Goal: Information Seeking & Learning: Learn about a topic

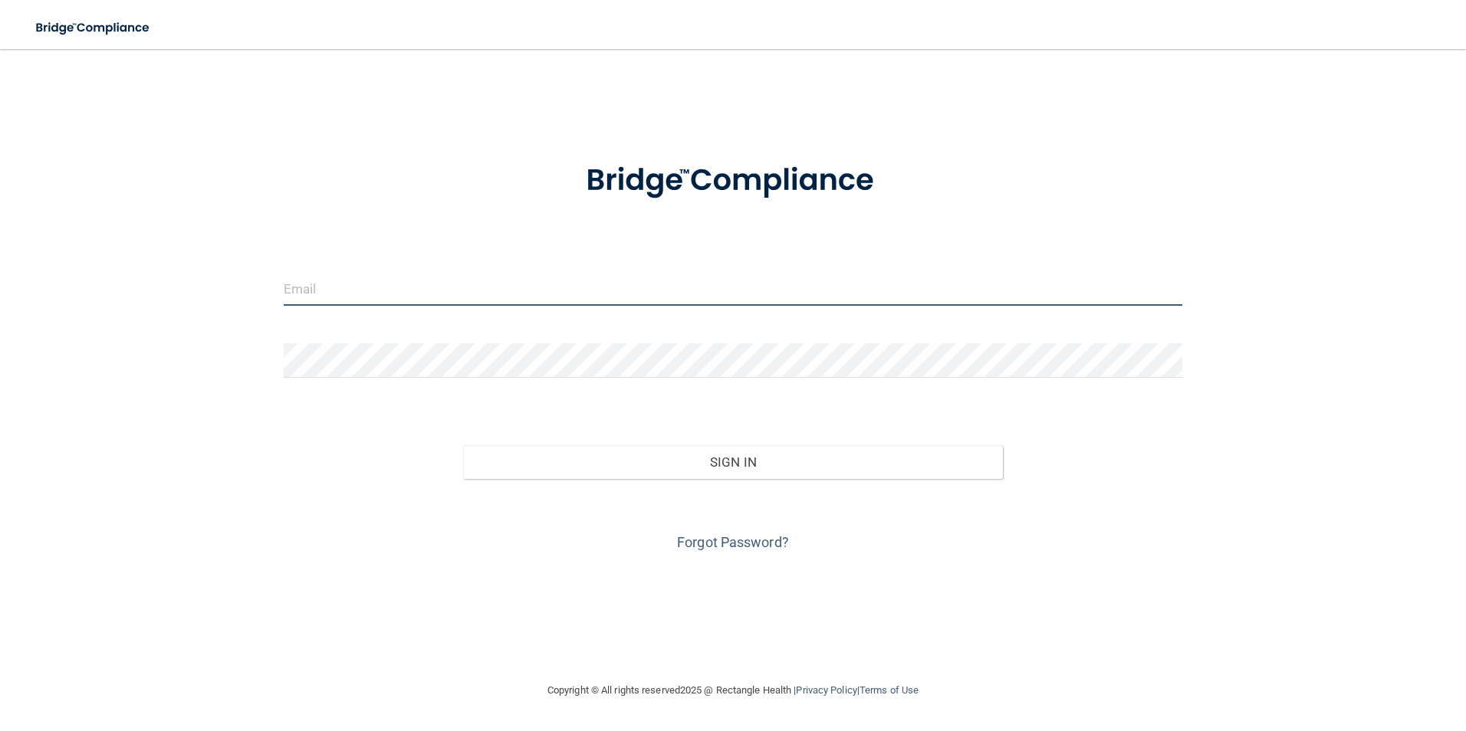
click at [345, 291] on input "email" at bounding box center [733, 288] width 899 height 34
type input "J"
type input "[EMAIL_ADDRESS][DOMAIN_NAME]"
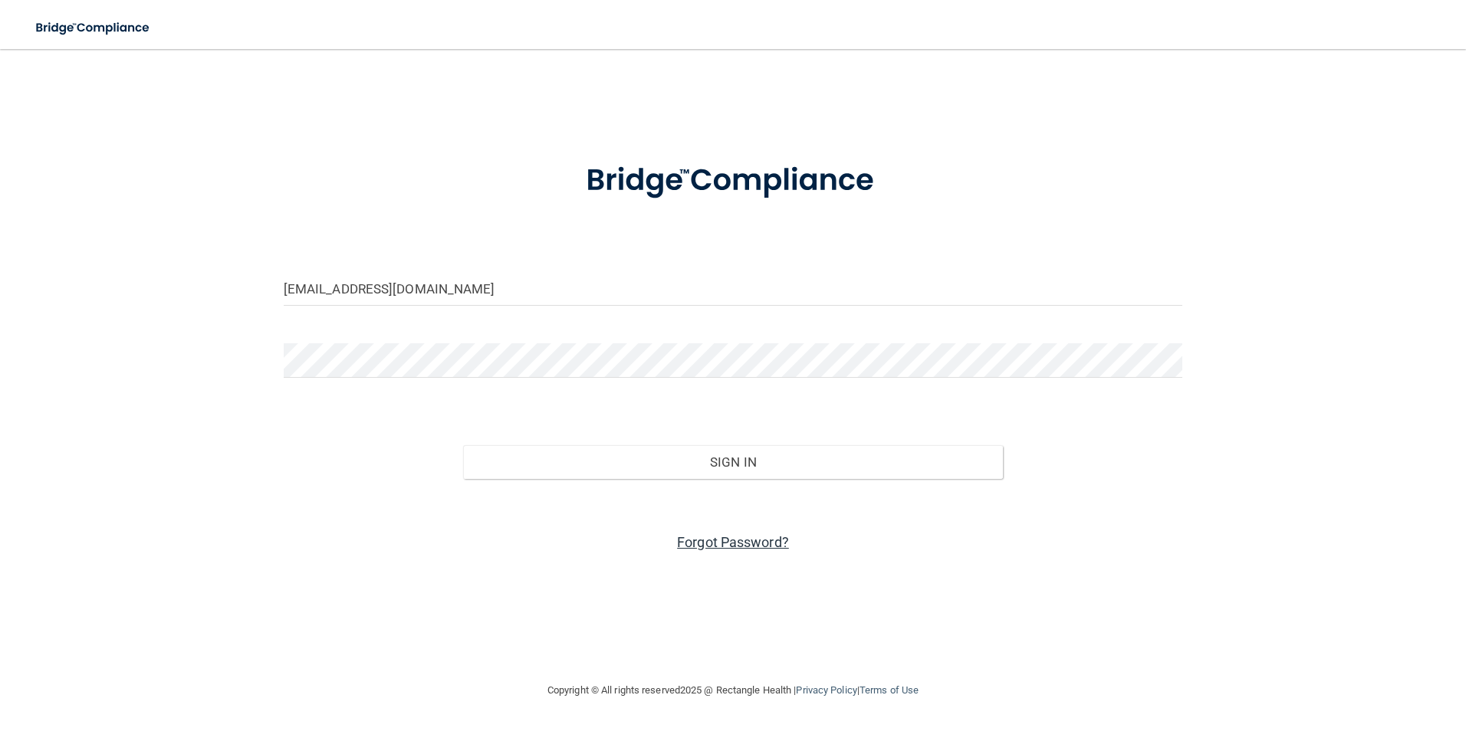
click at [720, 543] on link "Forgot Password?" at bounding box center [733, 542] width 112 height 16
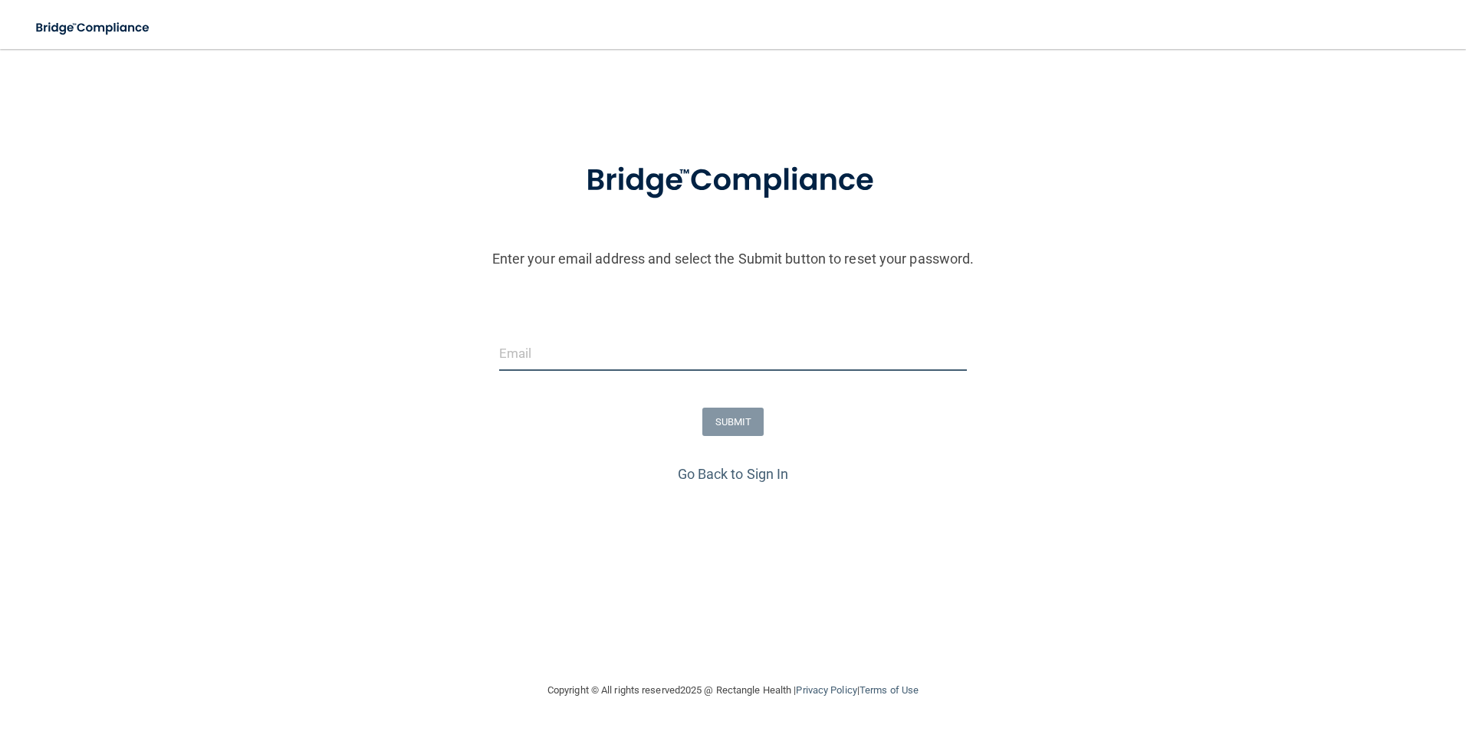
click at [586, 357] on input "email" at bounding box center [733, 354] width 468 height 34
type input "[EMAIL_ADDRESS][DOMAIN_NAME]"
click at [719, 419] on button "SUBMIT" at bounding box center [733, 422] width 62 height 28
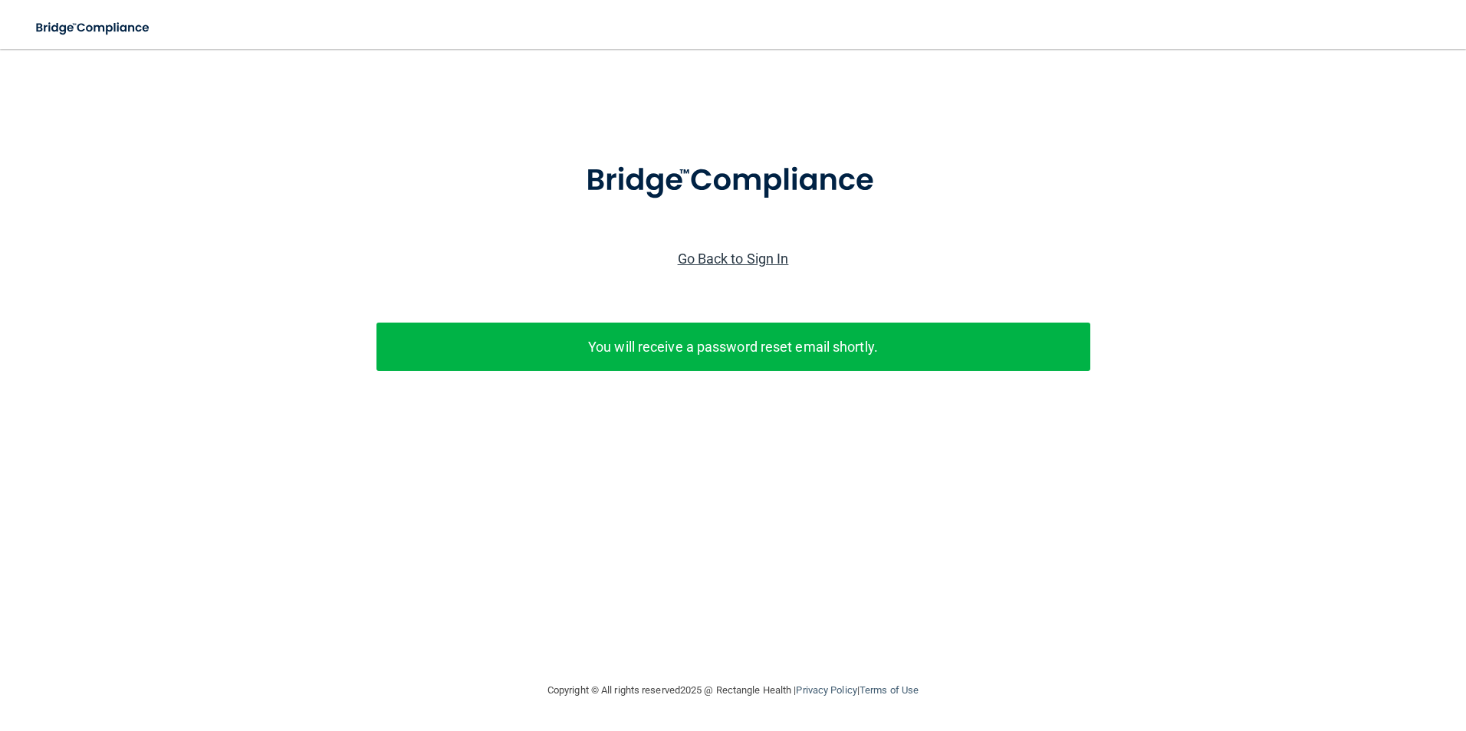
click at [727, 261] on link "Go Back to Sign In" at bounding box center [733, 259] width 111 height 16
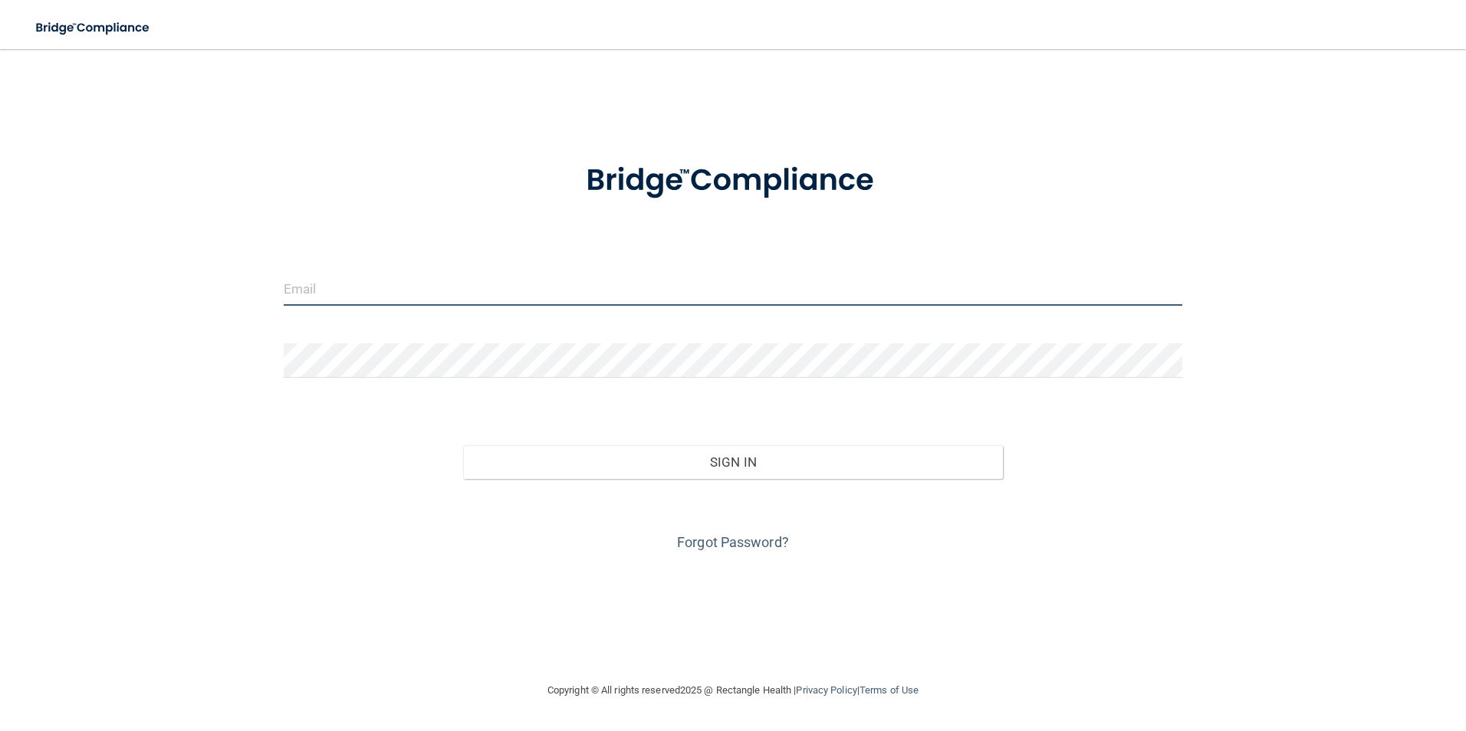
click at [484, 295] on input "email" at bounding box center [733, 288] width 899 height 34
type input "[EMAIL_ADDRESS][DOMAIN_NAME]"
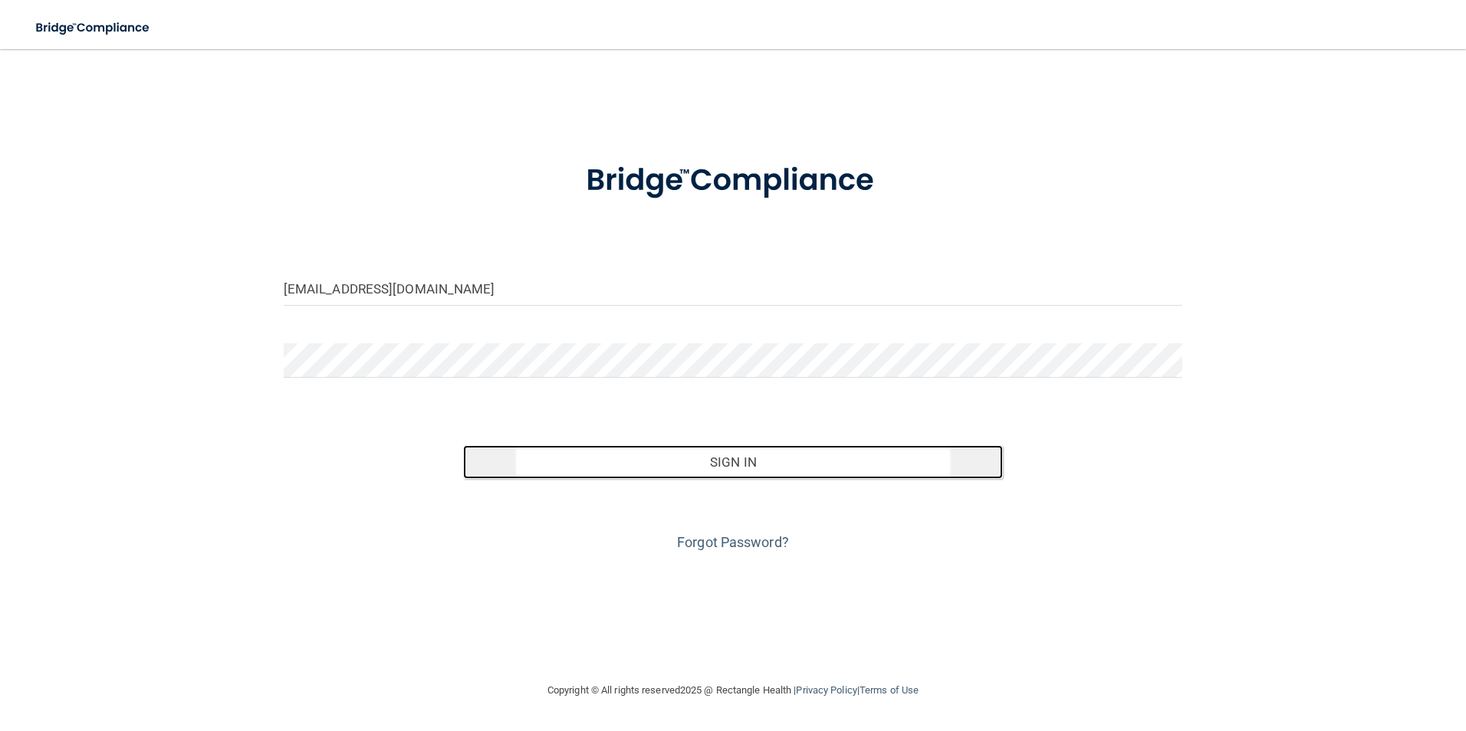
click at [749, 471] on button "Sign In" at bounding box center [733, 462] width 540 height 34
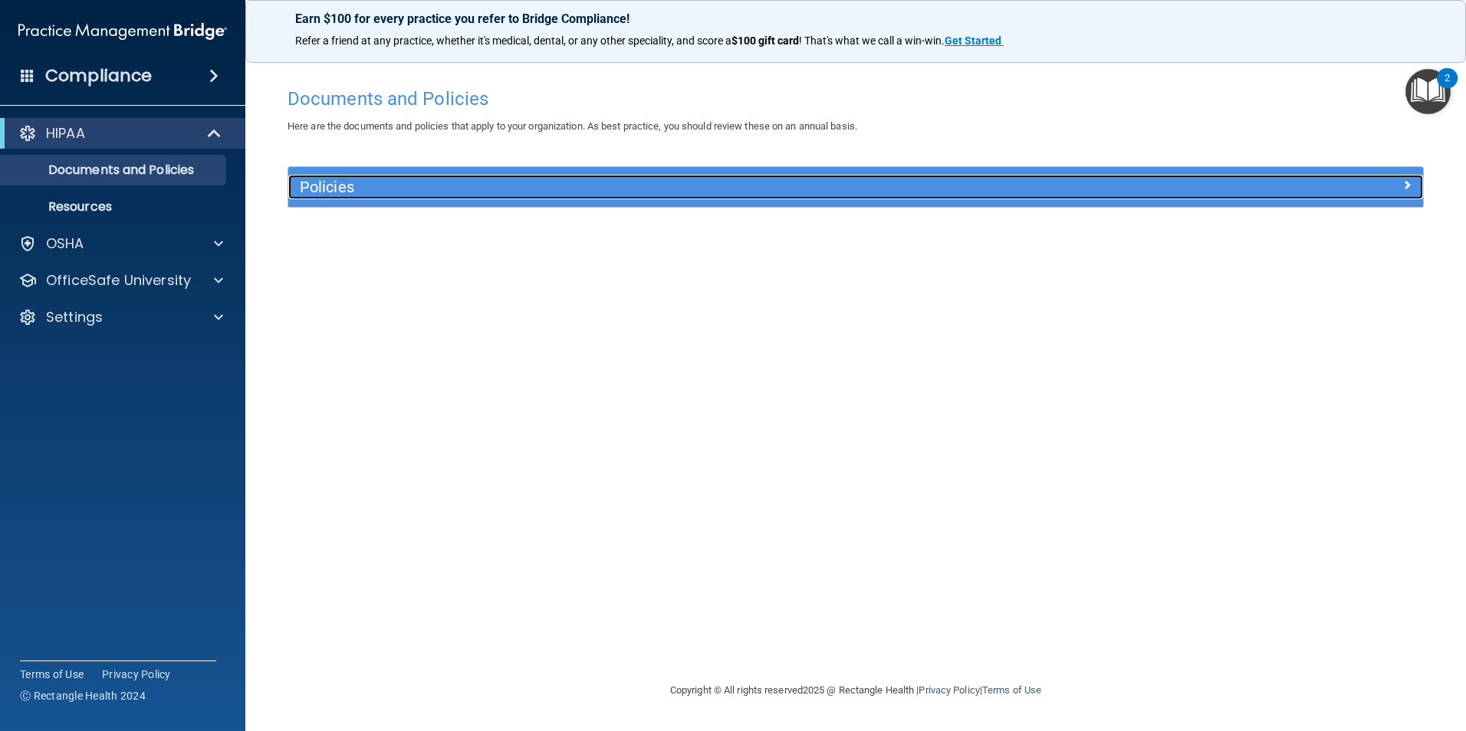
click at [1411, 185] on span at bounding box center [1406, 185] width 9 height 18
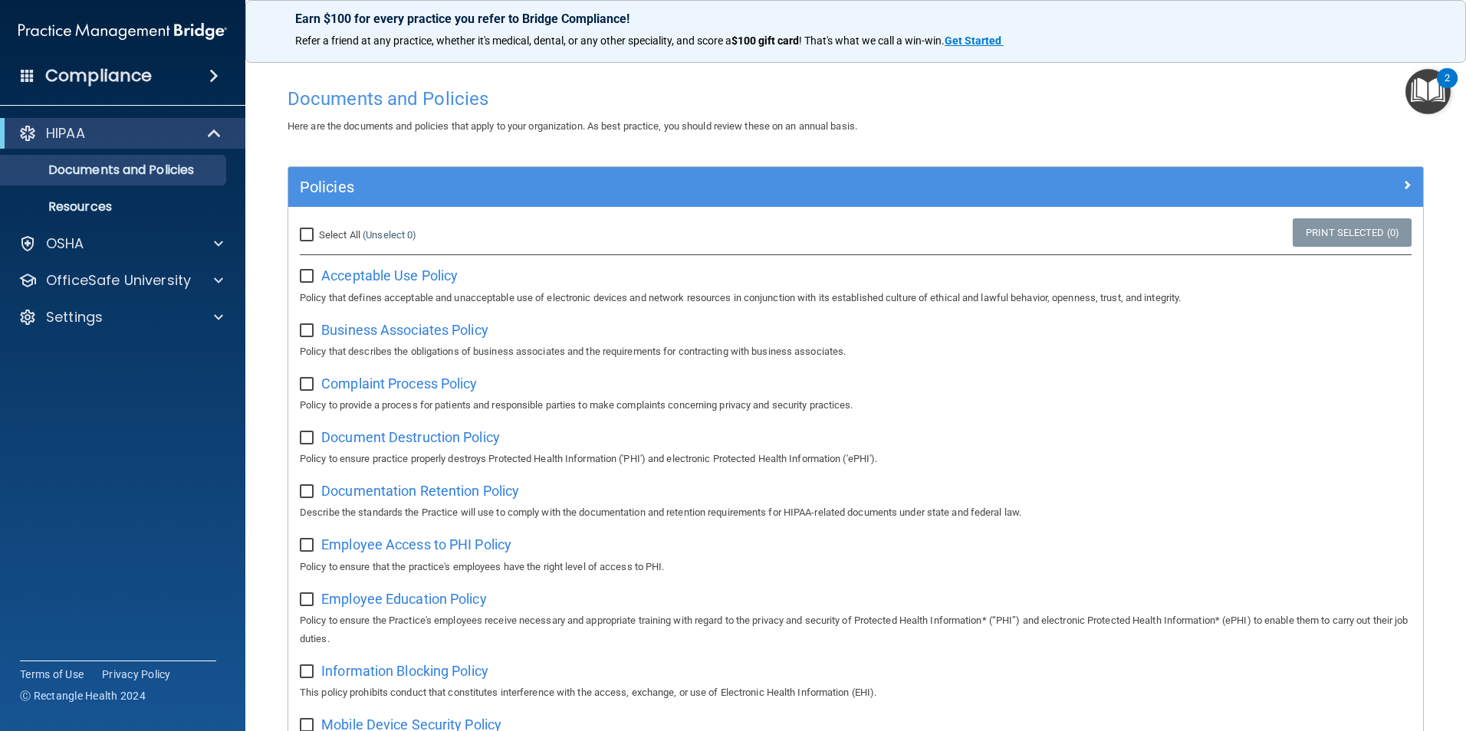
click at [1088, 404] on p "Policy to provide a process for patients and responsible parties to make compla…" at bounding box center [856, 405] width 1112 height 18
click at [169, 130] on div "HIPAA" at bounding box center [101, 133] width 189 height 18
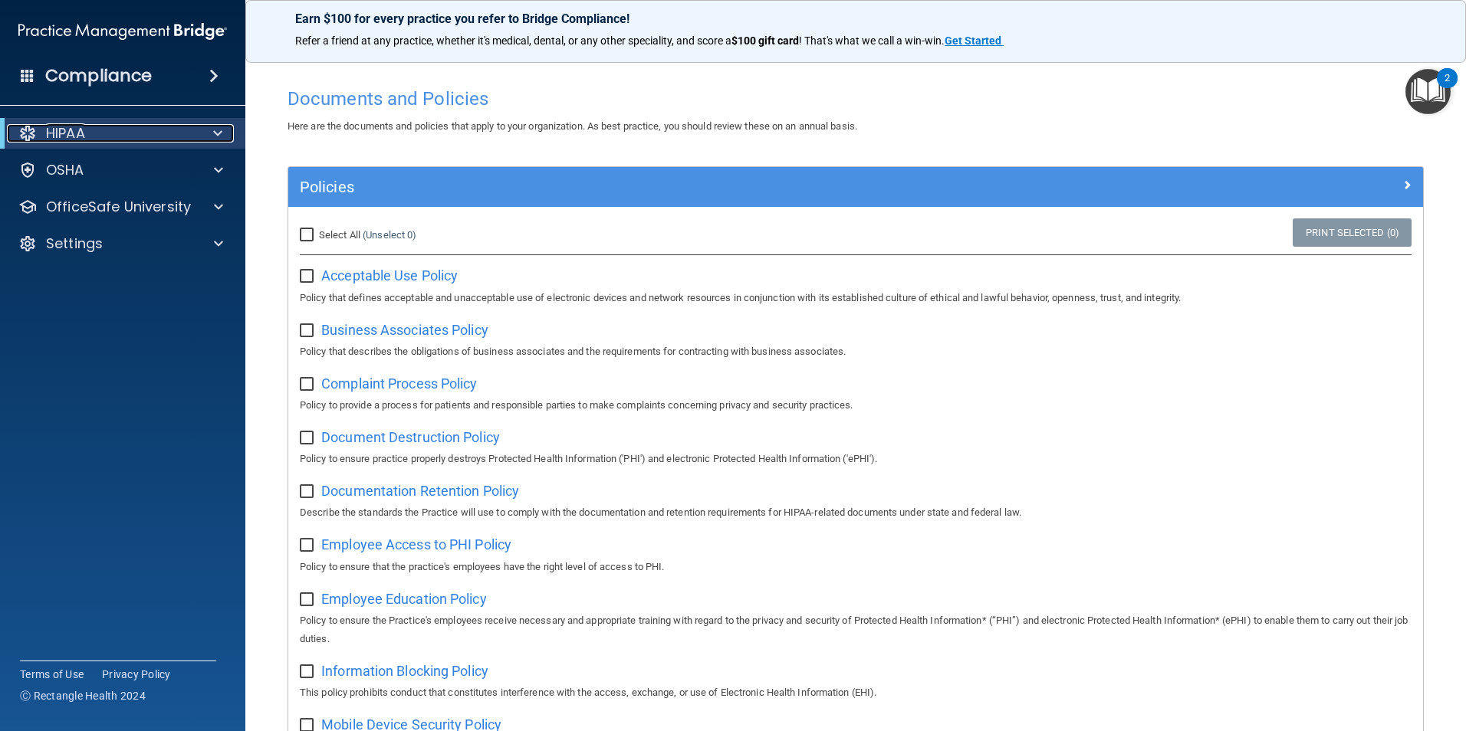
click at [215, 133] on span at bounding box center [217, 133] width 9 height 18
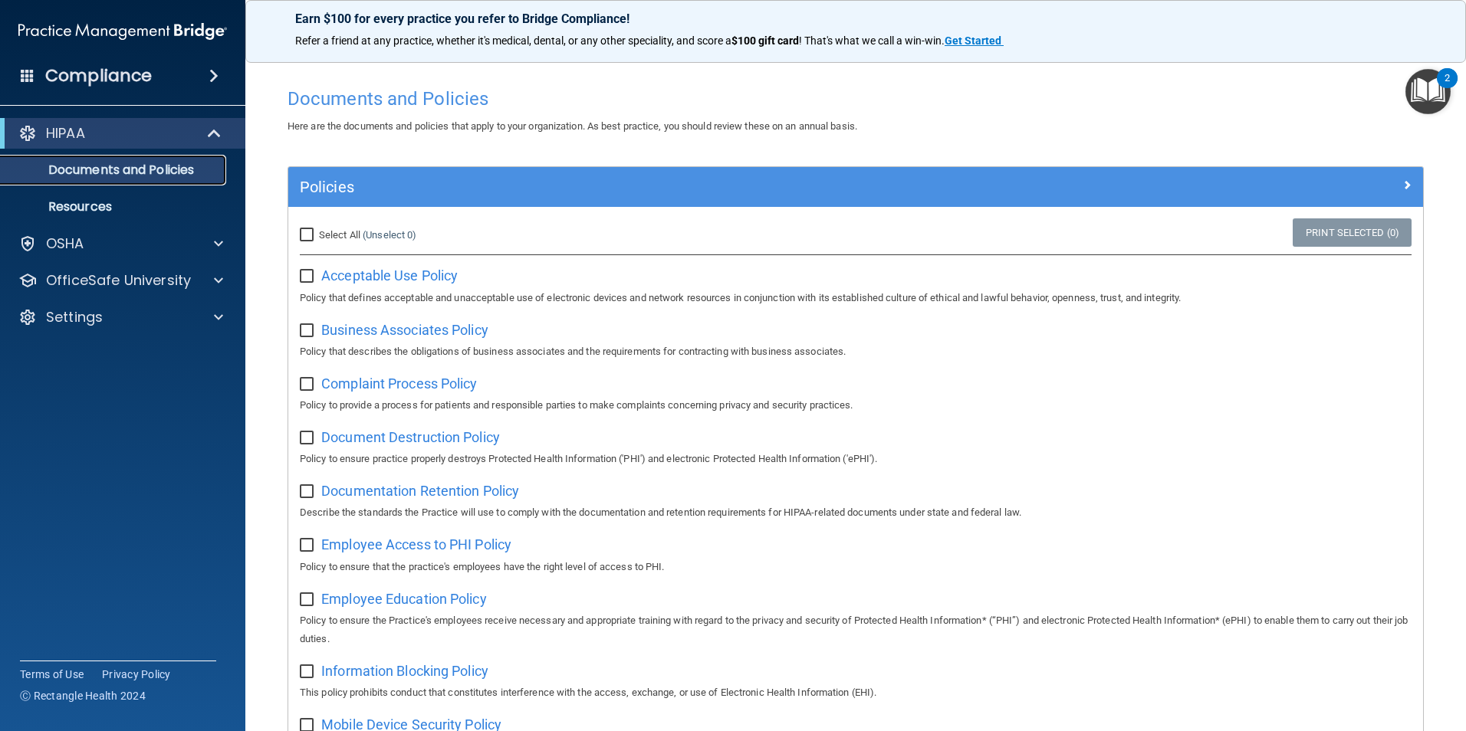
click at [183, 169] on p "Documents and Policies" at bounding box center [114, 170] width 209 height 15
click at [219, 247] on span at bounding box center [218, 244] width 9 height 18
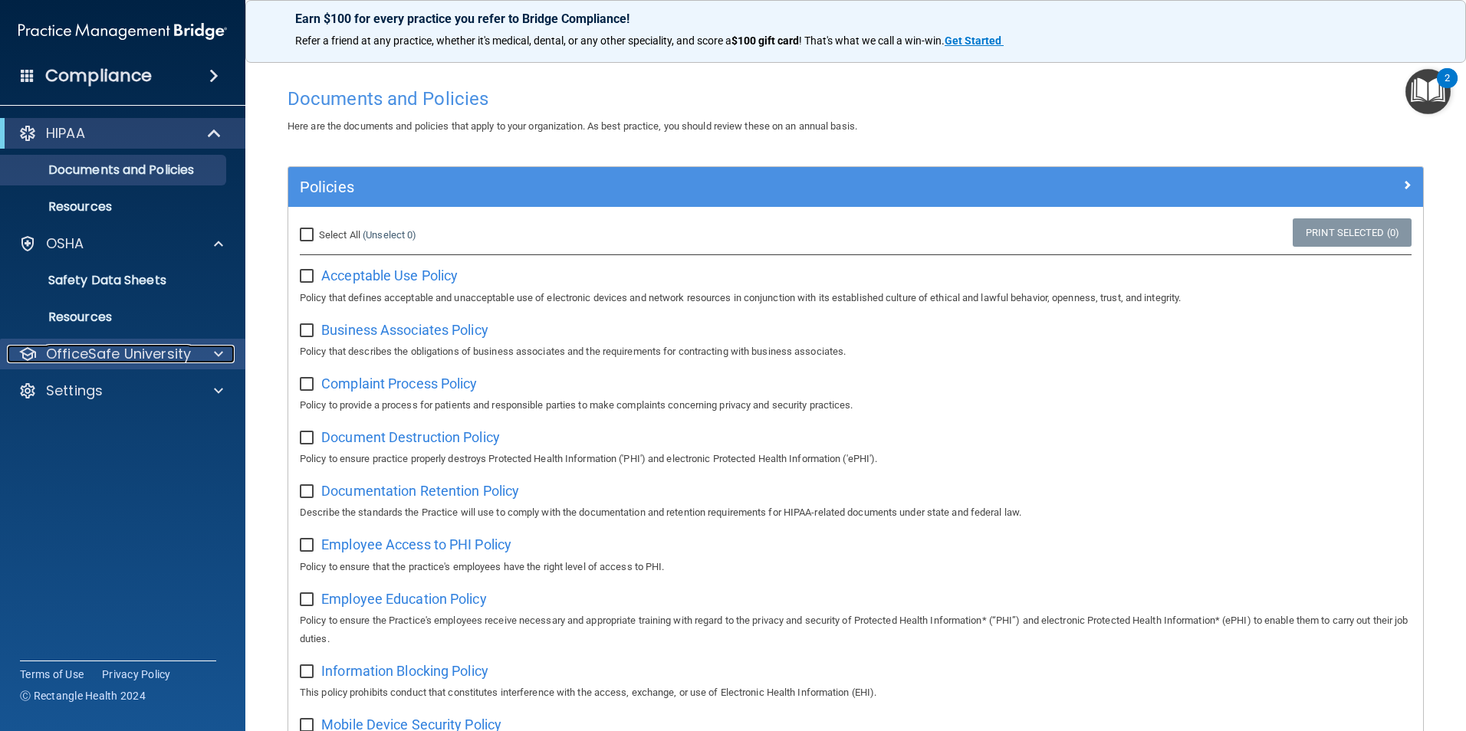
click at [223, 352] on div at bounding box center [216, 354] width 38 height 18
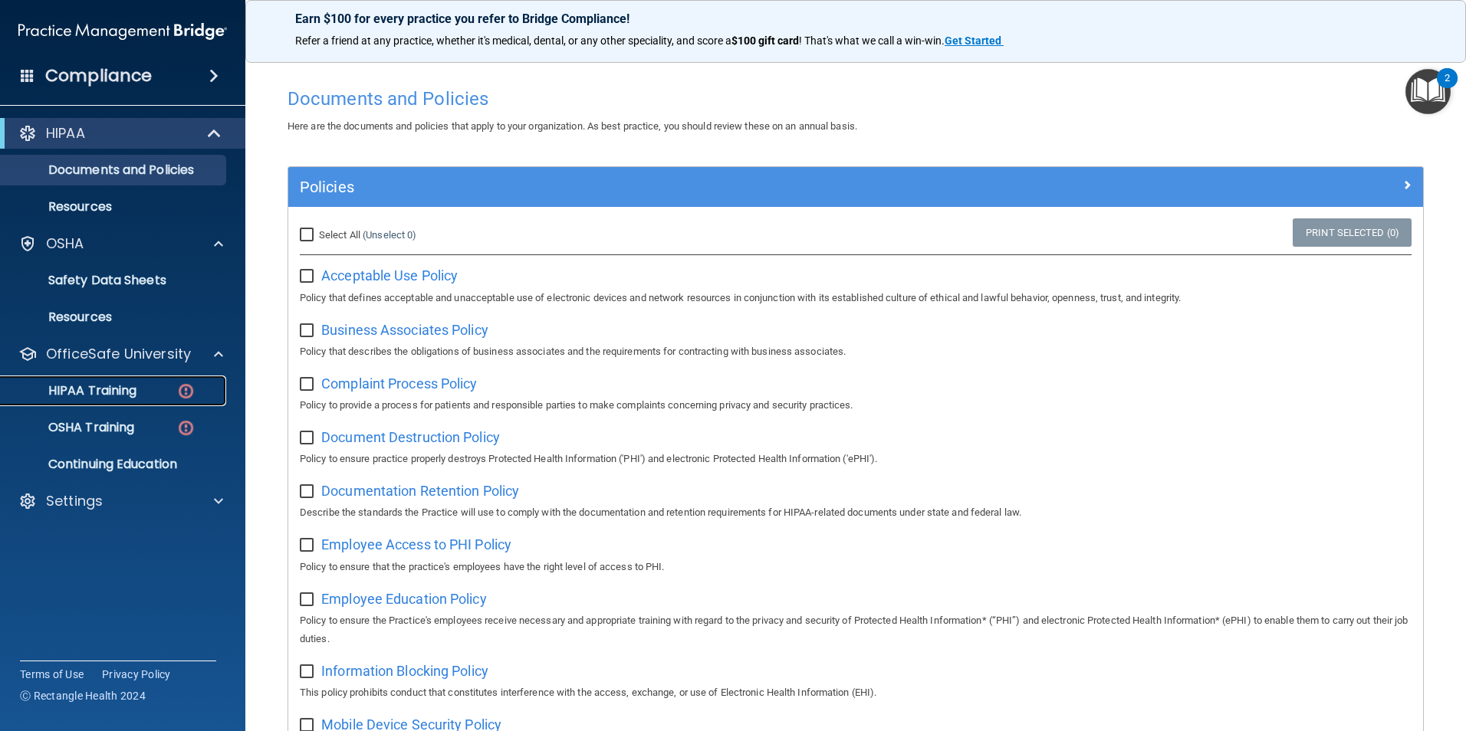
click at [140, 396] on div "HIPAA Training" at bounding box center [114, 390] width 209 height 15
